Goal: Task Accomplishment & Management: Manage account settings

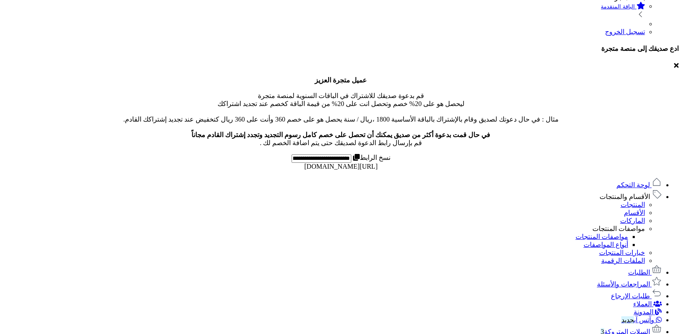
scroll to position [188, 0]
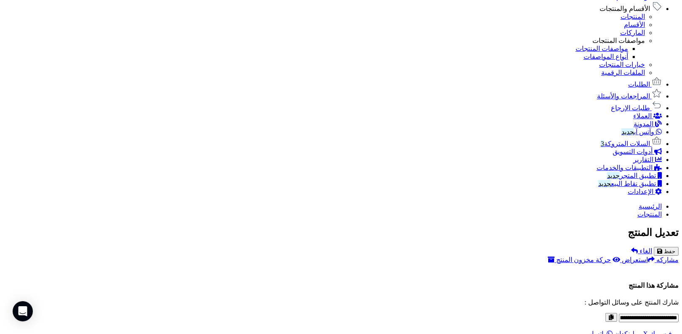
scroll to position [503, 0]
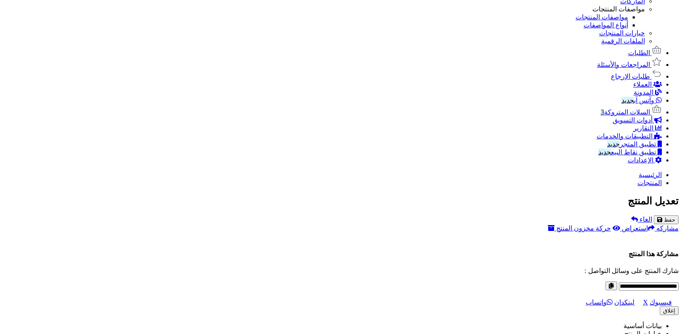
scroll to position [188, 0]
